Goal: Find specific page/section: Find specific page/section

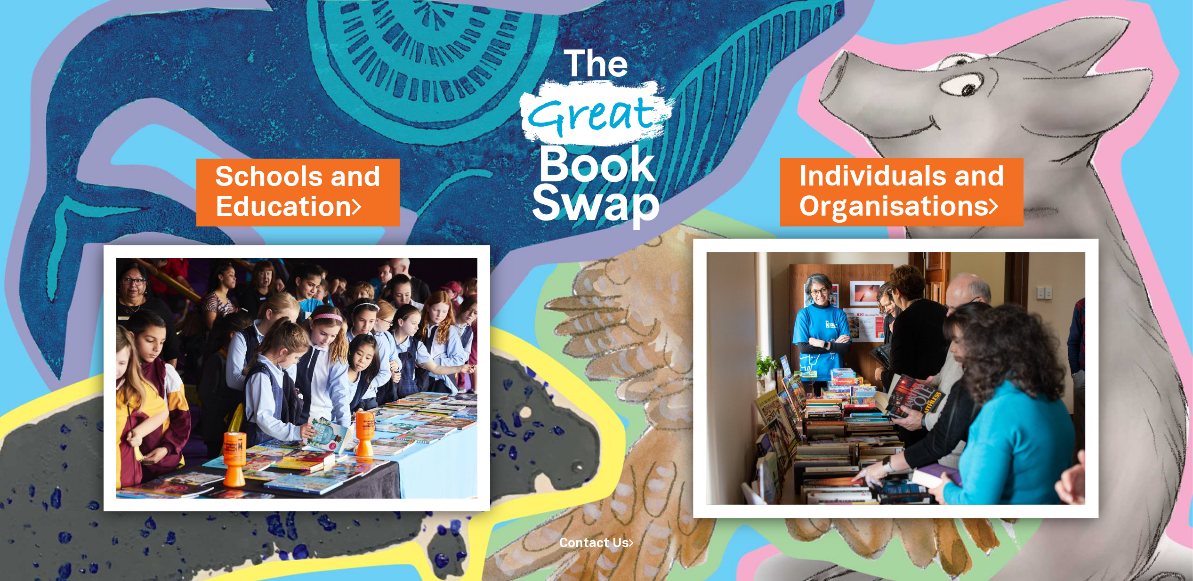
click at [892, 380] on img at bounding box center [895, 378] width 405 height 279
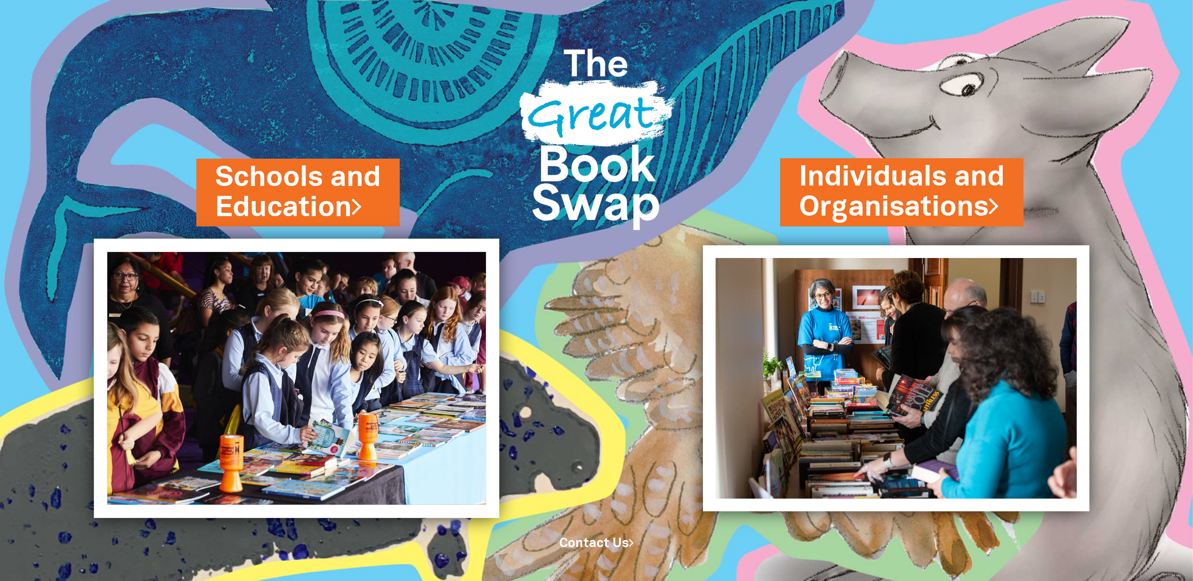
click at [332, 308] on img at bounding box center [296, 378] width 405 height 279
